Goal: Task Accomplishment & Management: Manage account settings

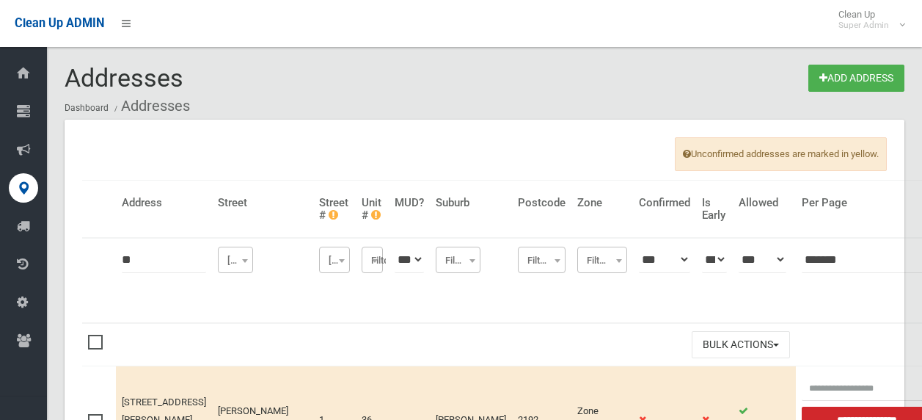
scroll to position [220, 0]
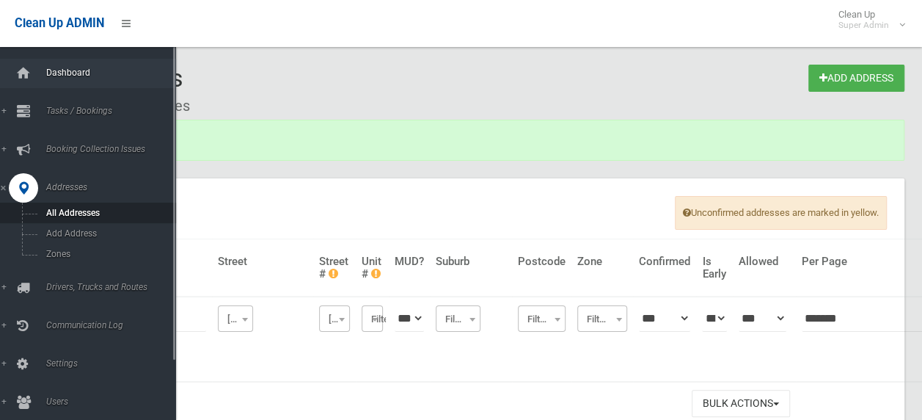
click at [69, 76] on span "Dashboard" at bounding box center [114, 72] width 145 height 10
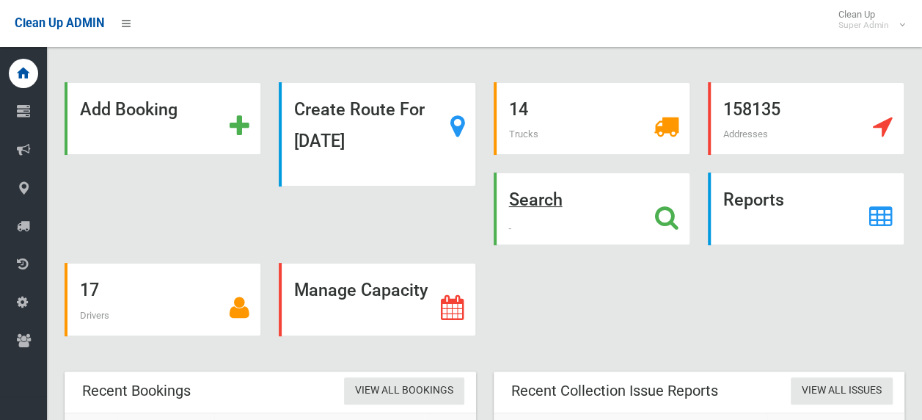
click at [662, 217] on icon at bounding box center [666, 217] width 23 height 25
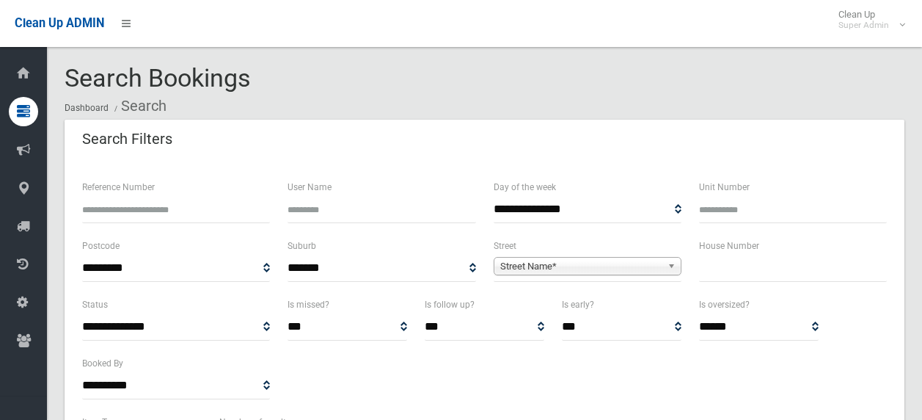
select select
click at [726, 266] on input "text" at bounding box center [793, 268] width 188 height 27
type input "**"
click at [647, 264] on span "Street Name*" at bounding box center [580, 267] width 161 height 18
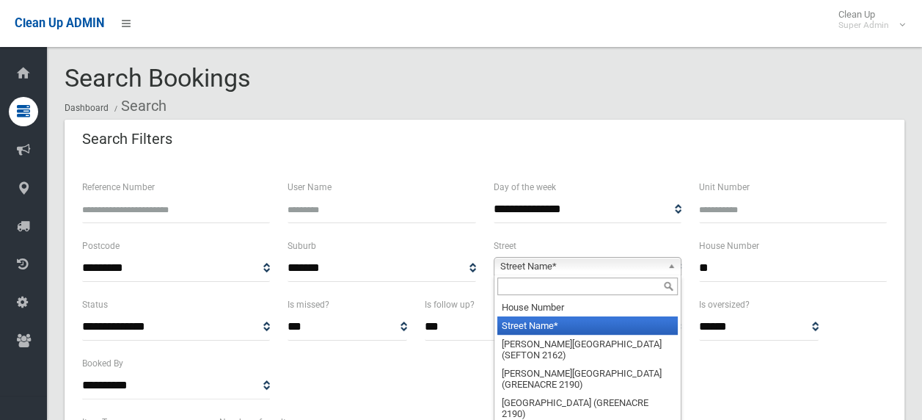
click at [564, 283] on input "text" at bounding box center [587, 286] width 180 height 18
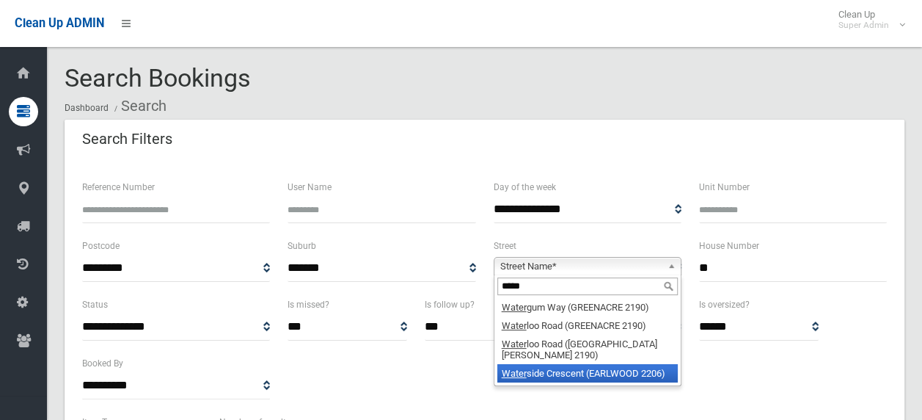
type input "*****"
click at [579, 364] on li "Water side Crescent (EARLWOOD 2206)" at bounding box center [587, 373] width 180 height 18
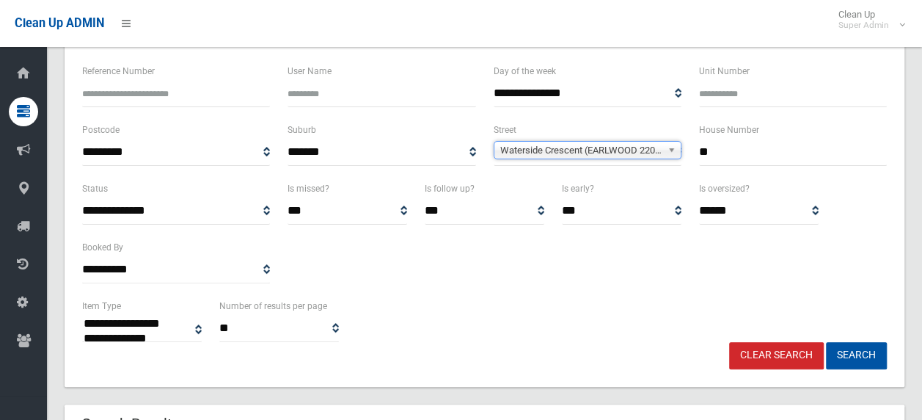
scroll to position [147, 0]
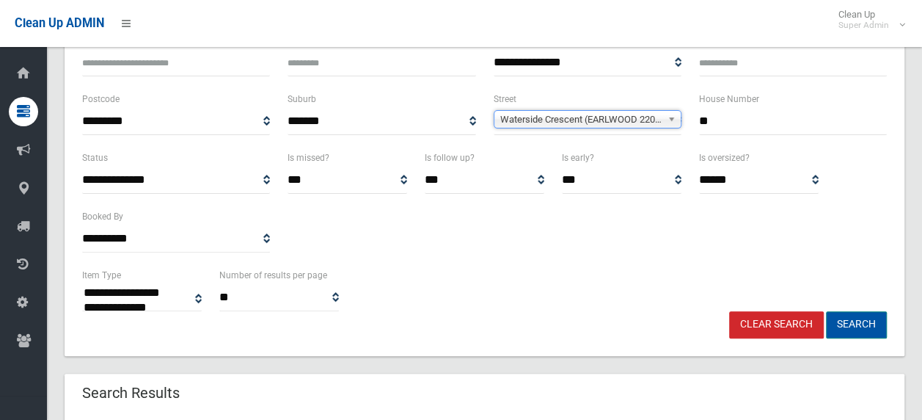
click at [835, 322] on button "Search" at bounding box center [856, 324] width 61 height 27
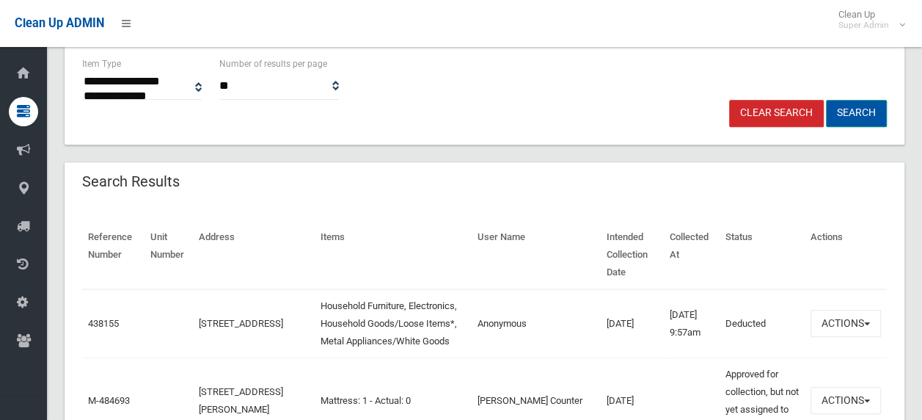
scroll to position [514, 0]
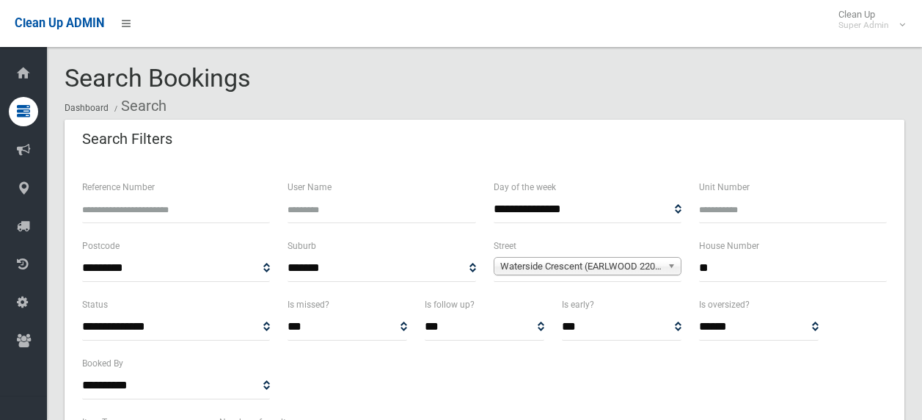
select select
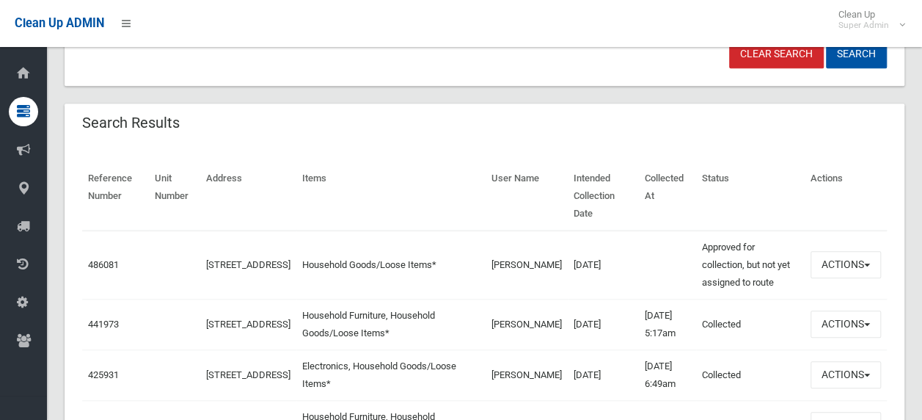
scroll to position [440, 0]
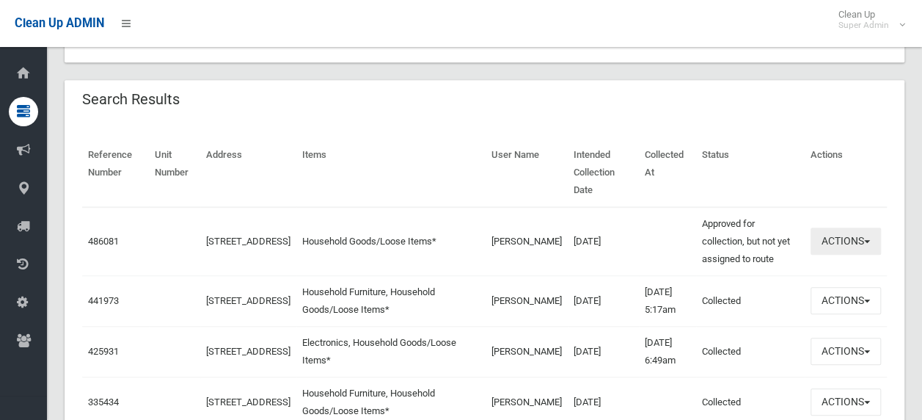
click at [811, 227] on button "Actions" at bounding box center [846, 240] width 70 height 27
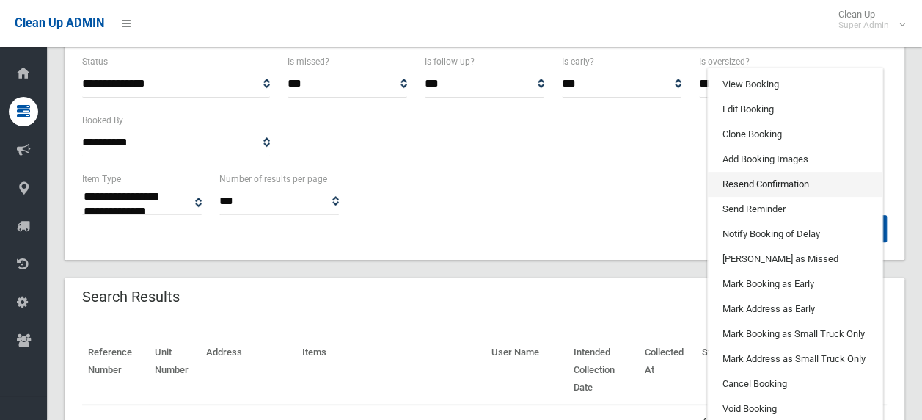
scroll to position [220, 0]
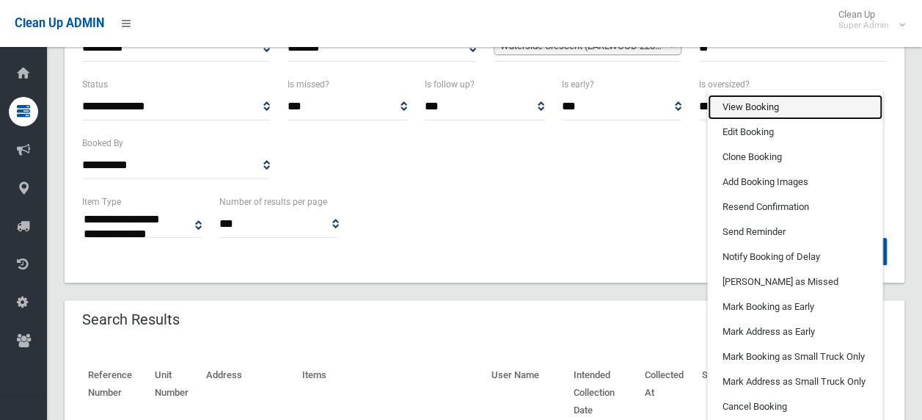
click at [757, 95] on link "View Booking" at bounding box center [795, 107] width 175 height 25
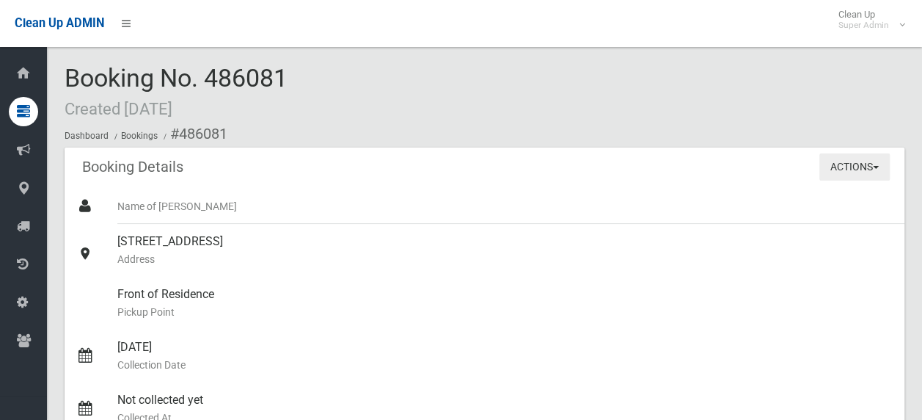
click at [839, 167] on button "Actions" at bounding box center [854, 166] width 70 height 27
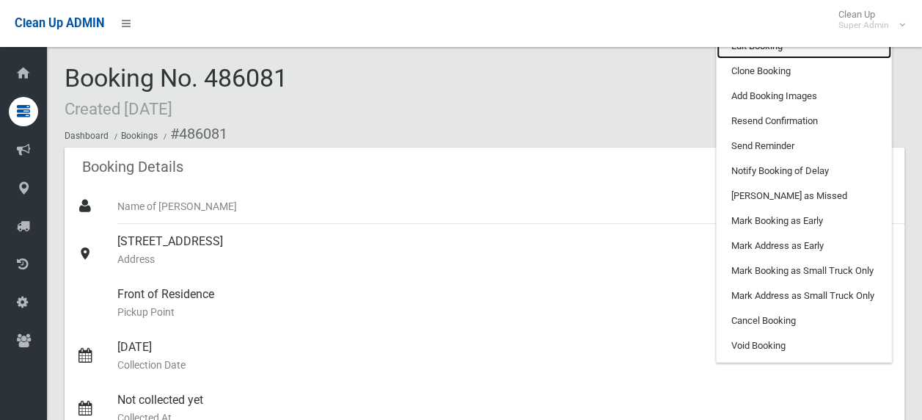
click at [744, 48] on link "Edit Booking" at bounding box center [804, 46] width 175 height 25
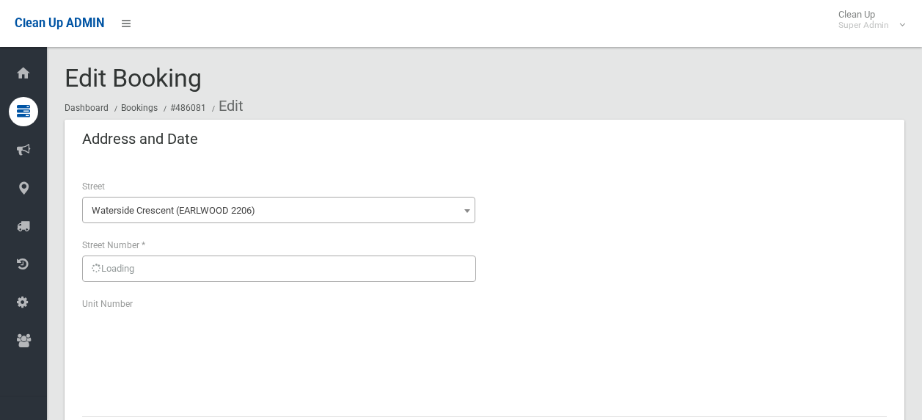
scroll to position [293, 0]
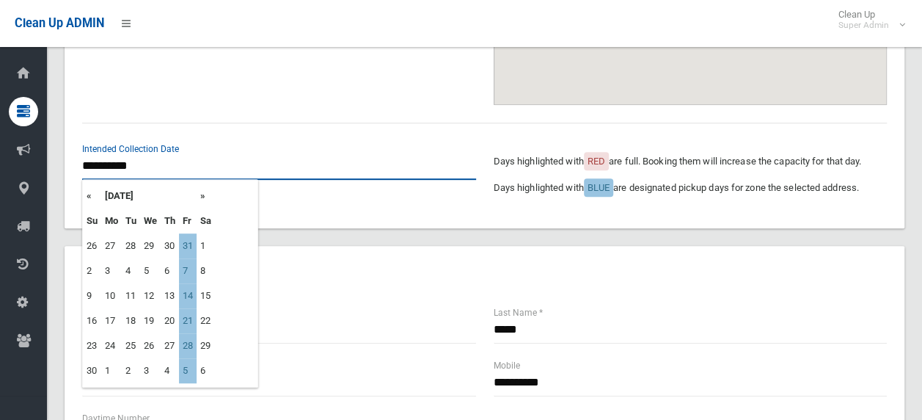
click at [190, 167] on input "**********" at bounding box center [279, 166] width 394 height 27
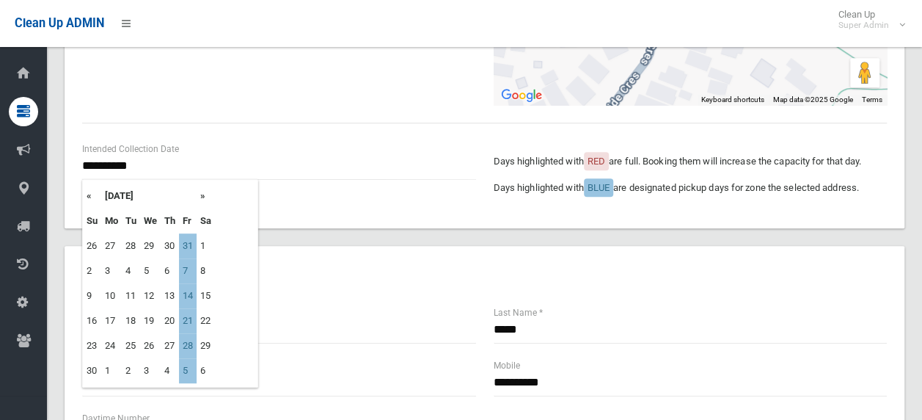
click at [90, 199] on th "«" at bounding box center [92, 195] width 18 height 25
click at [189, 271] on td "10" at bounding box center [188, 270] width 18 height 25
type input "**********"
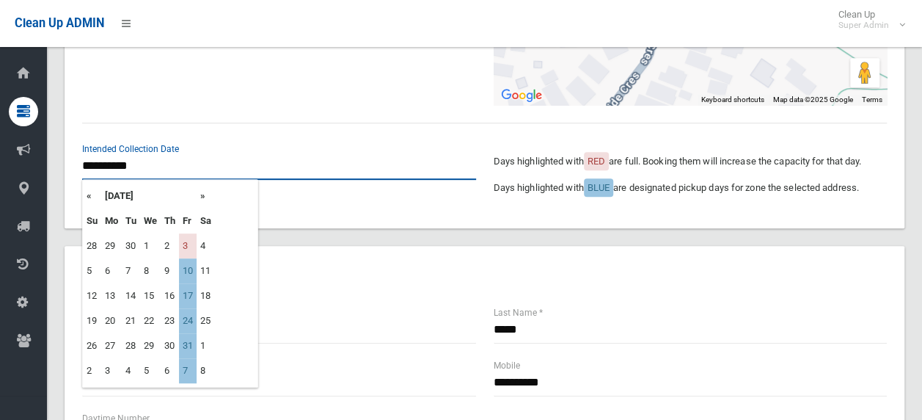
click at [111, 161] on input "**********" at bounding box center [279, 166] width 394 height 27
click at [92, 194] on th "«" at bounding box center [92, 195] width 18 height 25
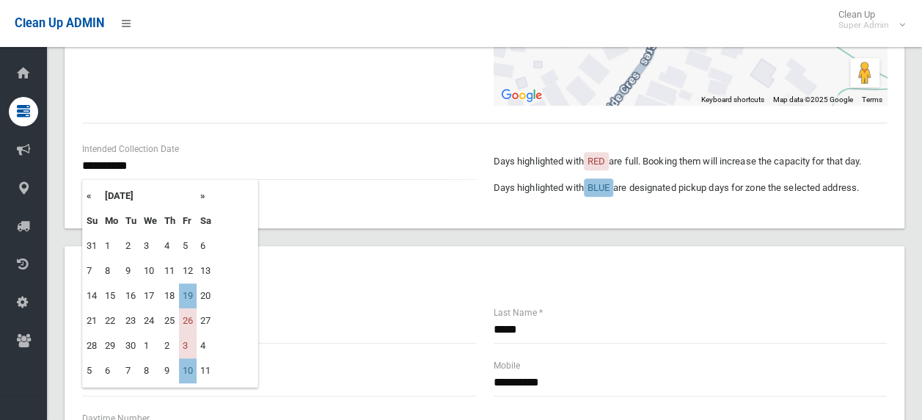
click at [212, 204] on th "»" at bounding box center [206, 195] width 18 height 25
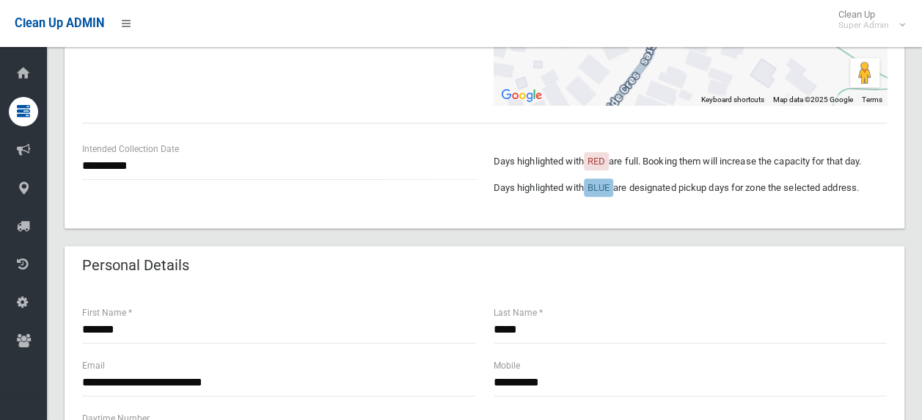
click at [314, 267] on div "Personal Details" at bounding box center [485, 266] width 840 height 41
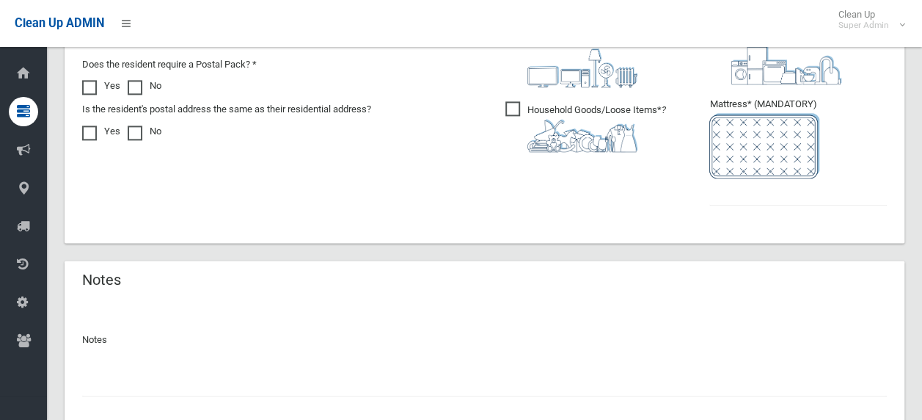
scroll to position [1024, 0]
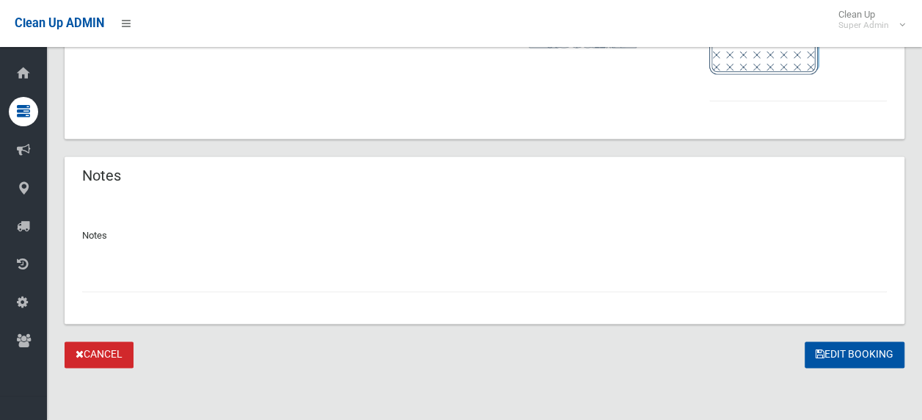
click at [244, 266] on input "text" at bounding box center [484, 278] width 805 height 27
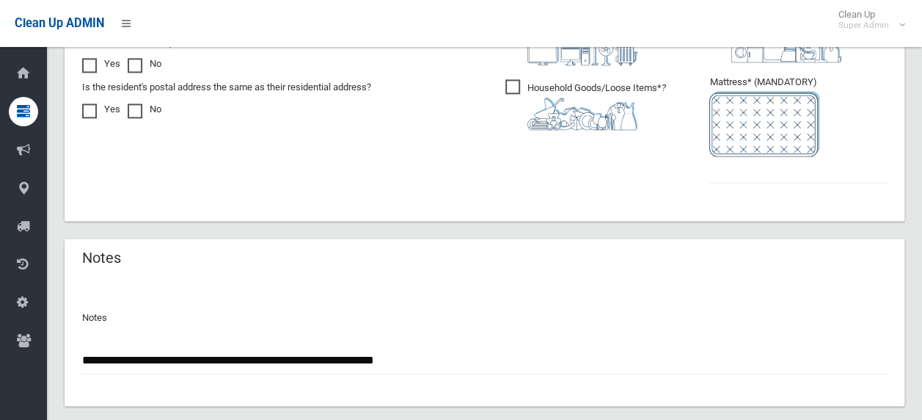
scroll to position [804, 0]
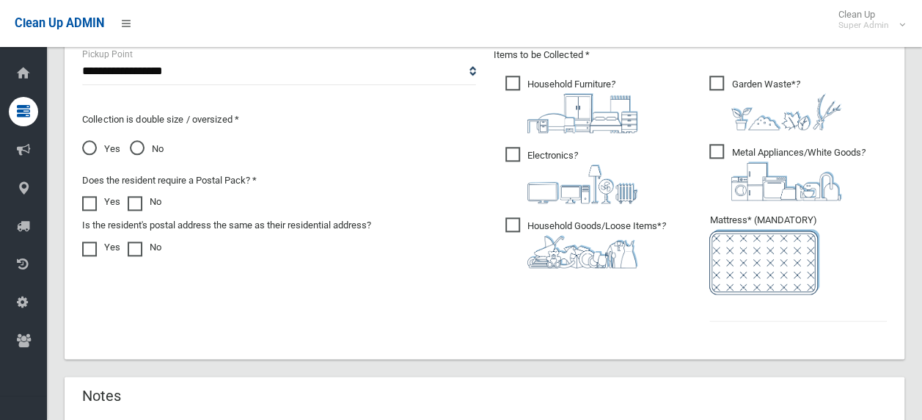
type input "**********"
click at [737, 302] on input "text" at bounding box center [798, 307] width 178 height 27
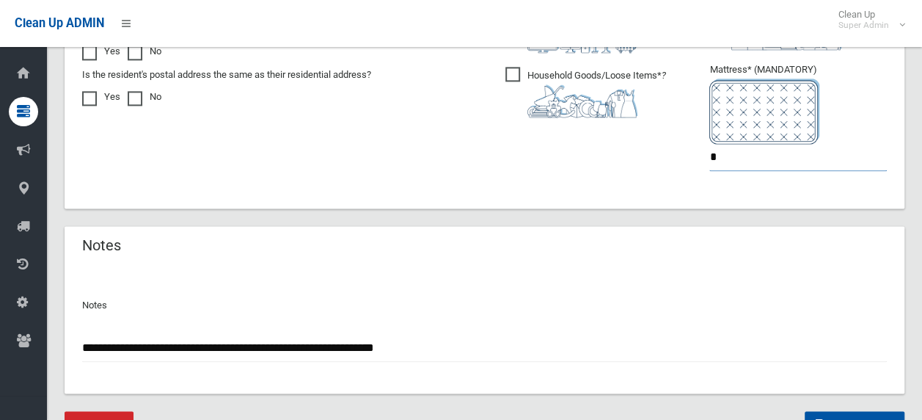
scroll to position [1024, 0]
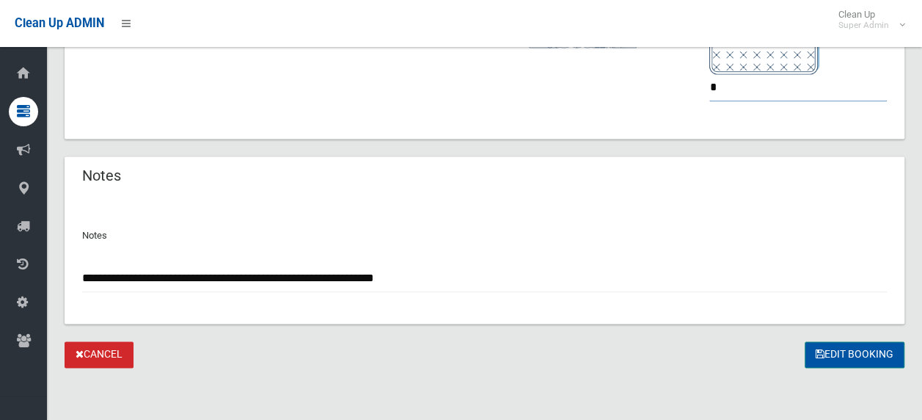
type input "*"
click at [838, 351] on button "Edit Booking" at bounding box center [855, 354] width 100 height 27
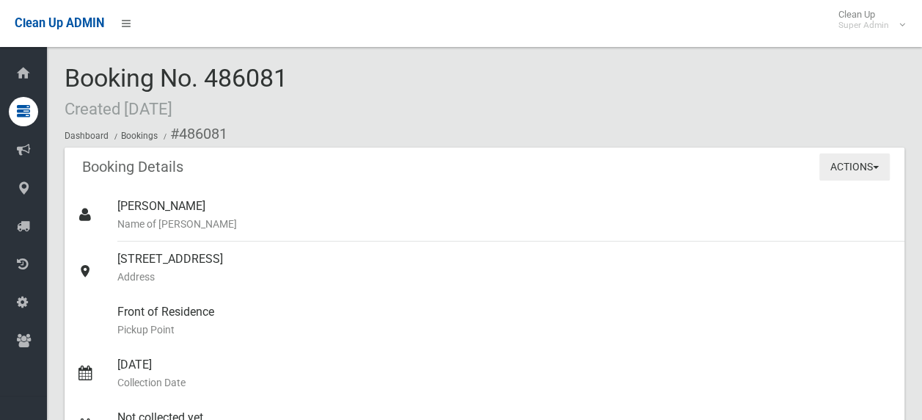
click at [845, 164] on button "Actions" at bounding box center [854, 166] width 70 height 27
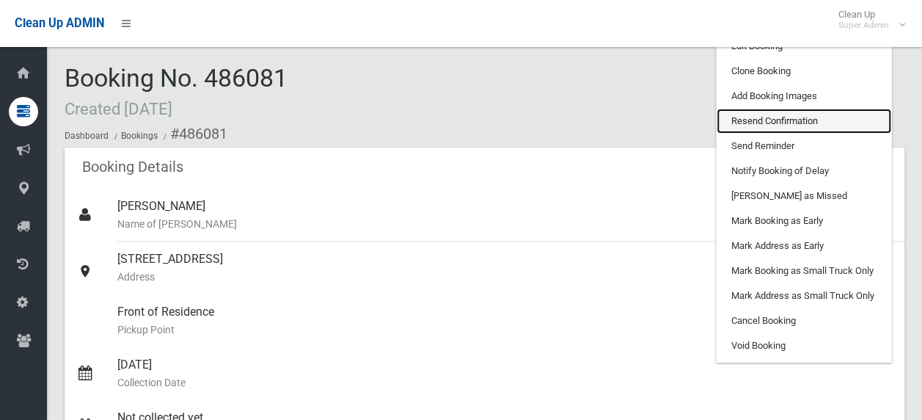
click at [773, 115] on link "Resend Confirmation" at bounding box center [804, 121] width 175 height 25
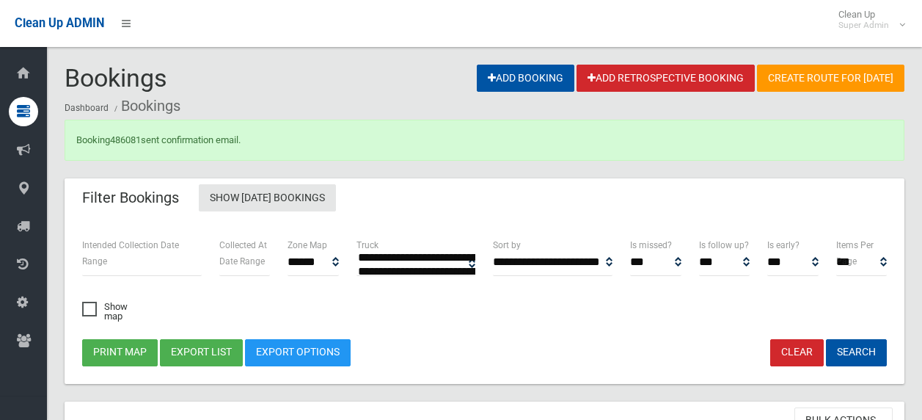
select select
